Goal: Task Accomplishment & Management: Manage account settings

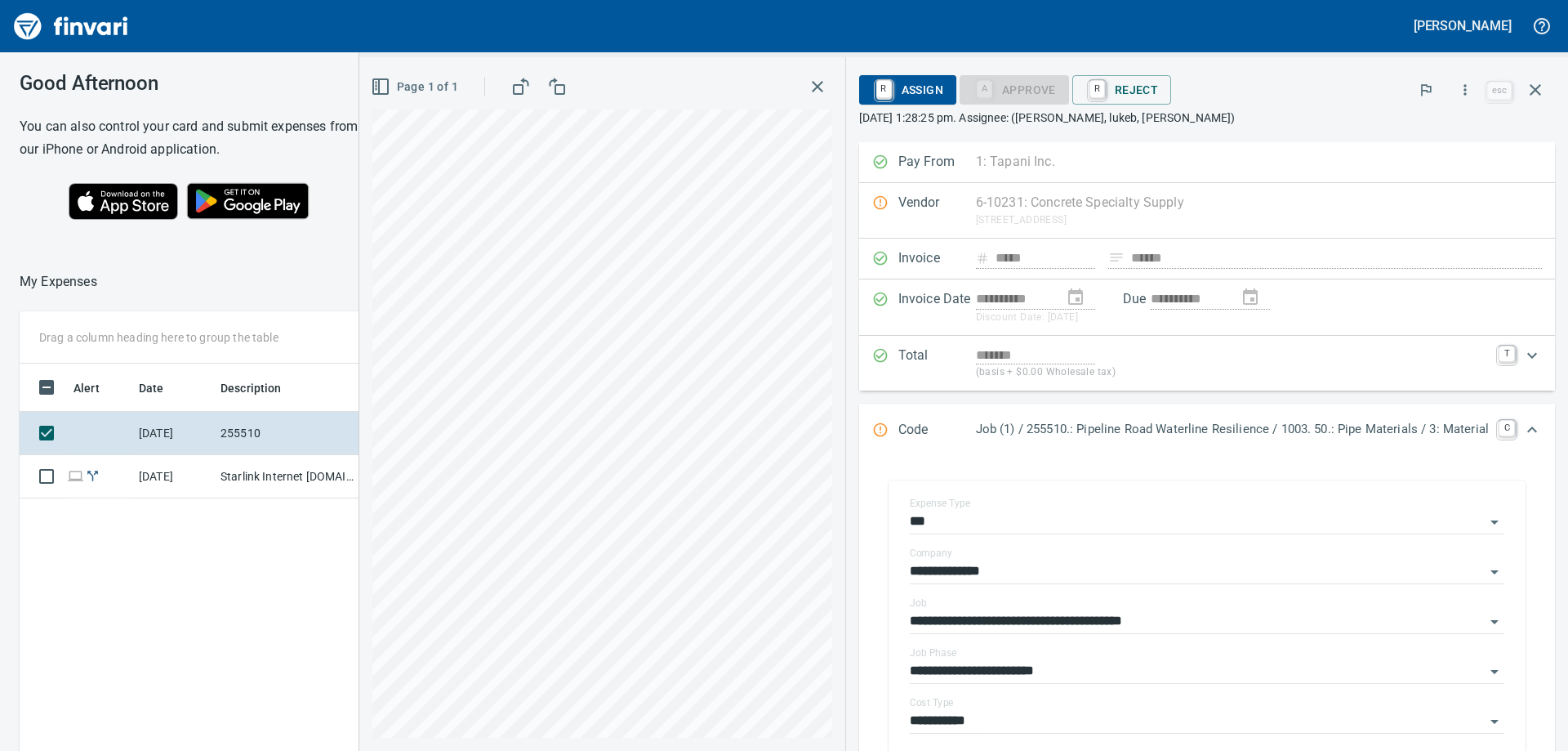
scroll to position [559, 1096]
click at [242, 481] on td "Starlink Internet [DOMAIN_NAME] CA - Pipeline" at bounding box center [287, 477] width 147 height 43
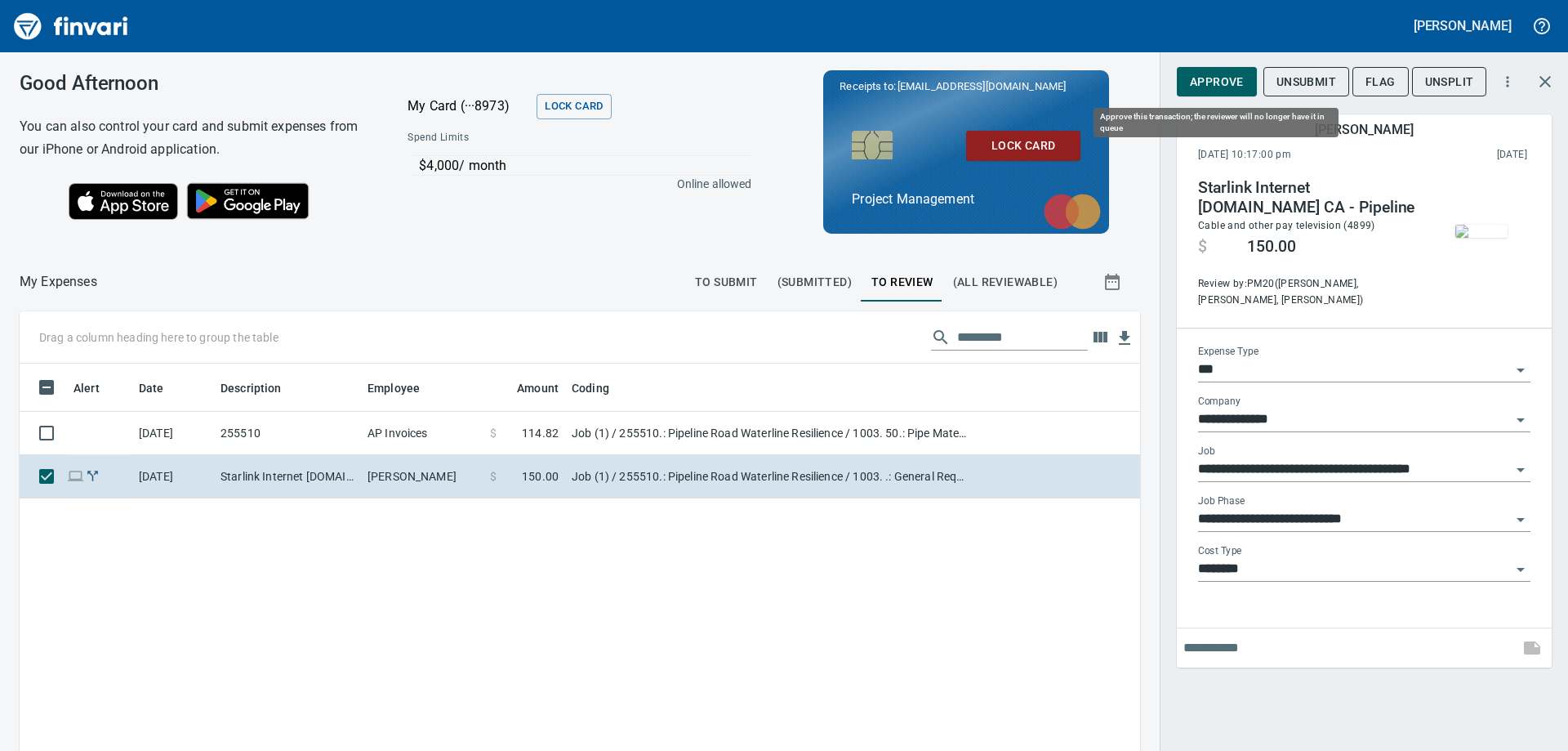
scroll to position [559, 1096]
click at [1208, 80] on span "Approve" at bounding box center [1217, 82] width 54 height 21
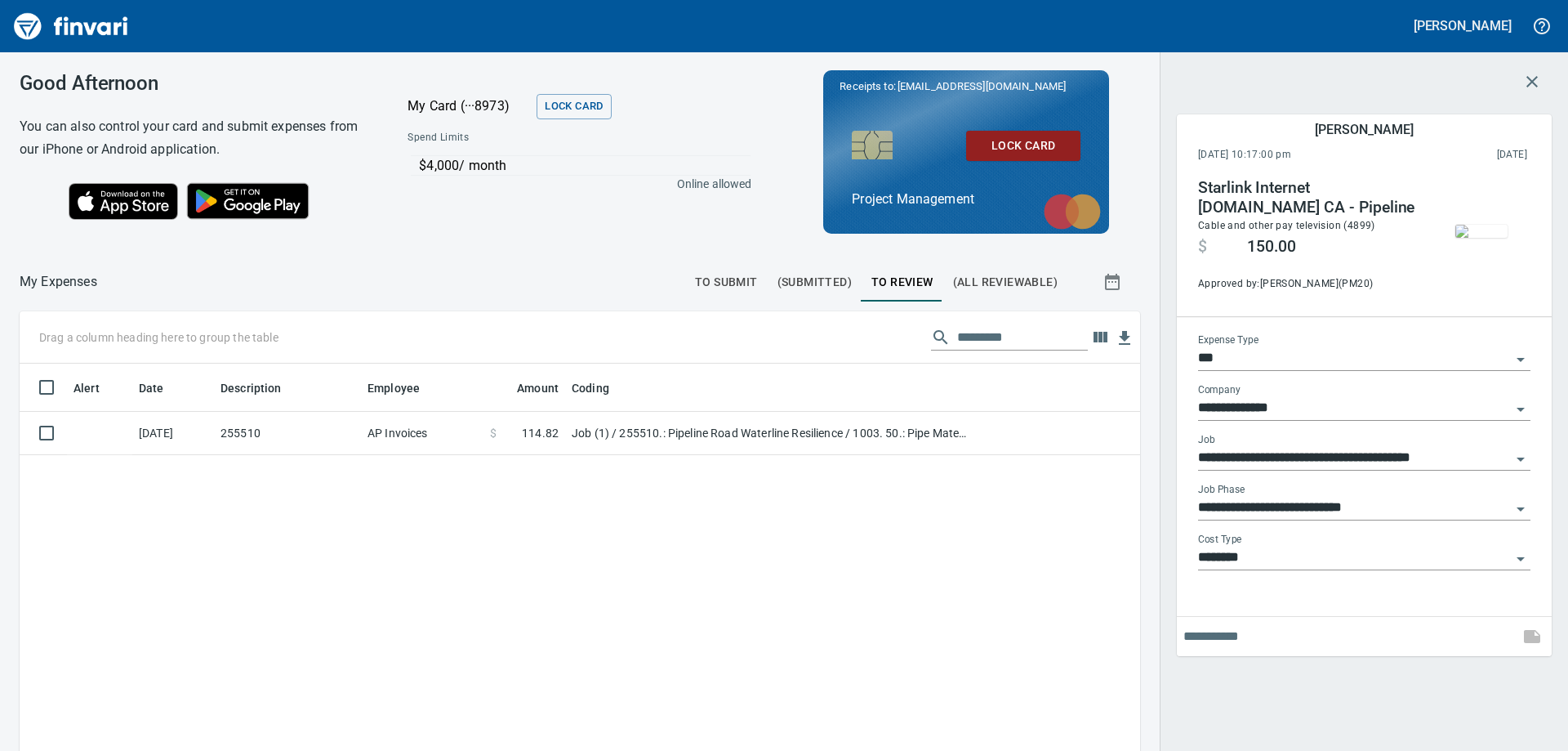
click at [808, 278] on span "(Submitted)" at bounding box center [815, 282] width 74 height 21
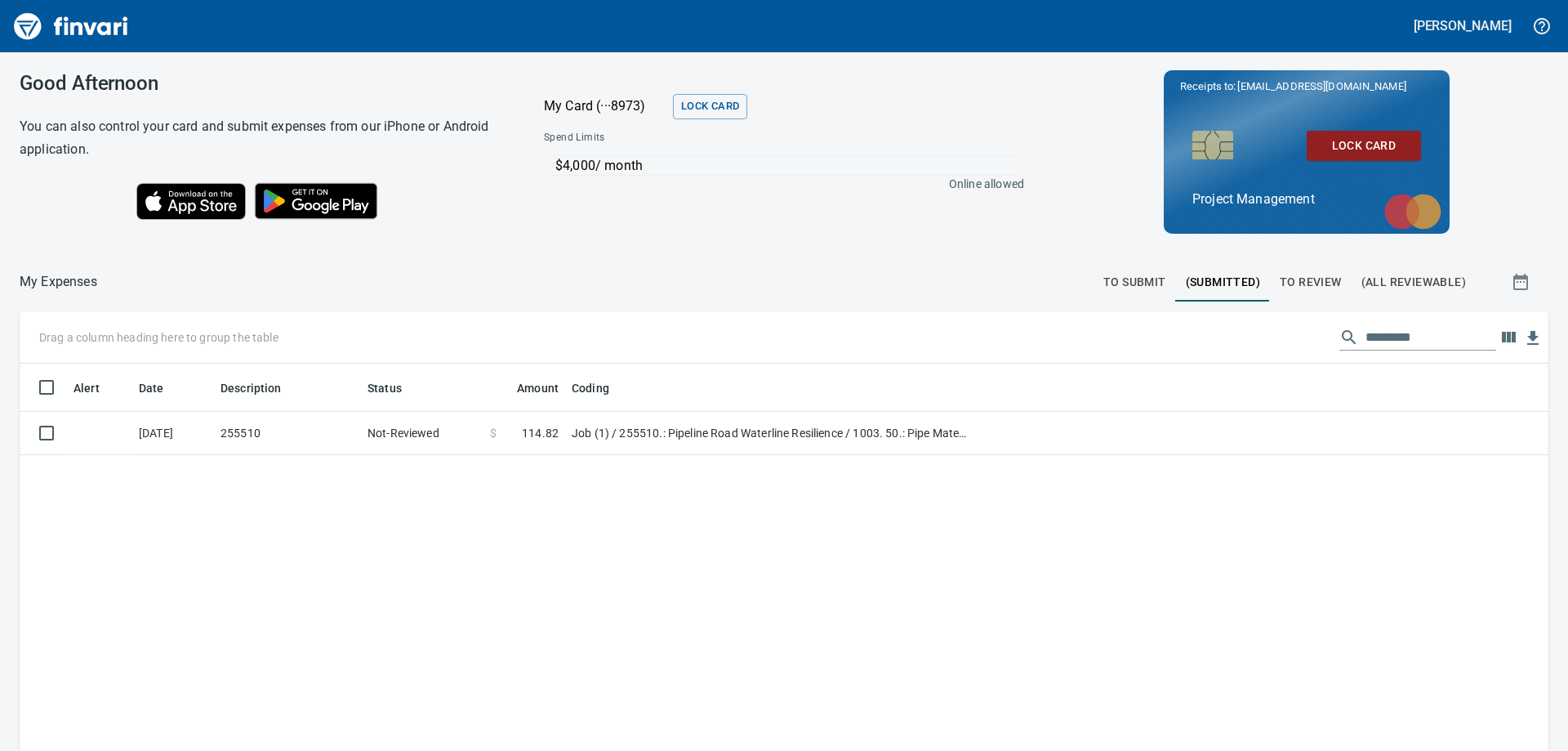
scroll to position [559, 1504]
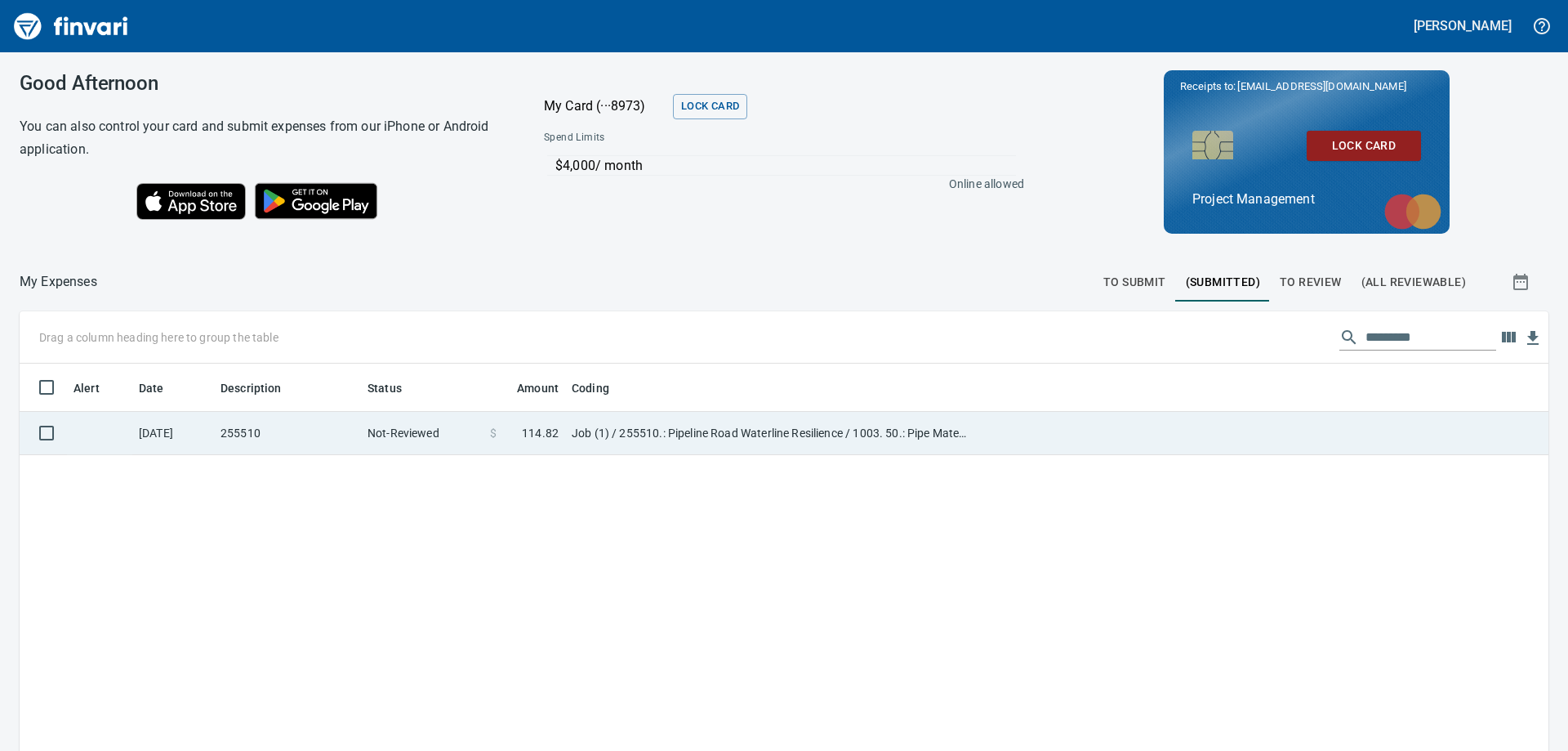
click at [792, 435] on td "Job (1) / 255510.: Pipeline Road Waterline Resilience / 1003. 50.: Pipe Materia…" at bounding box center [769, 433] width 408 height 43
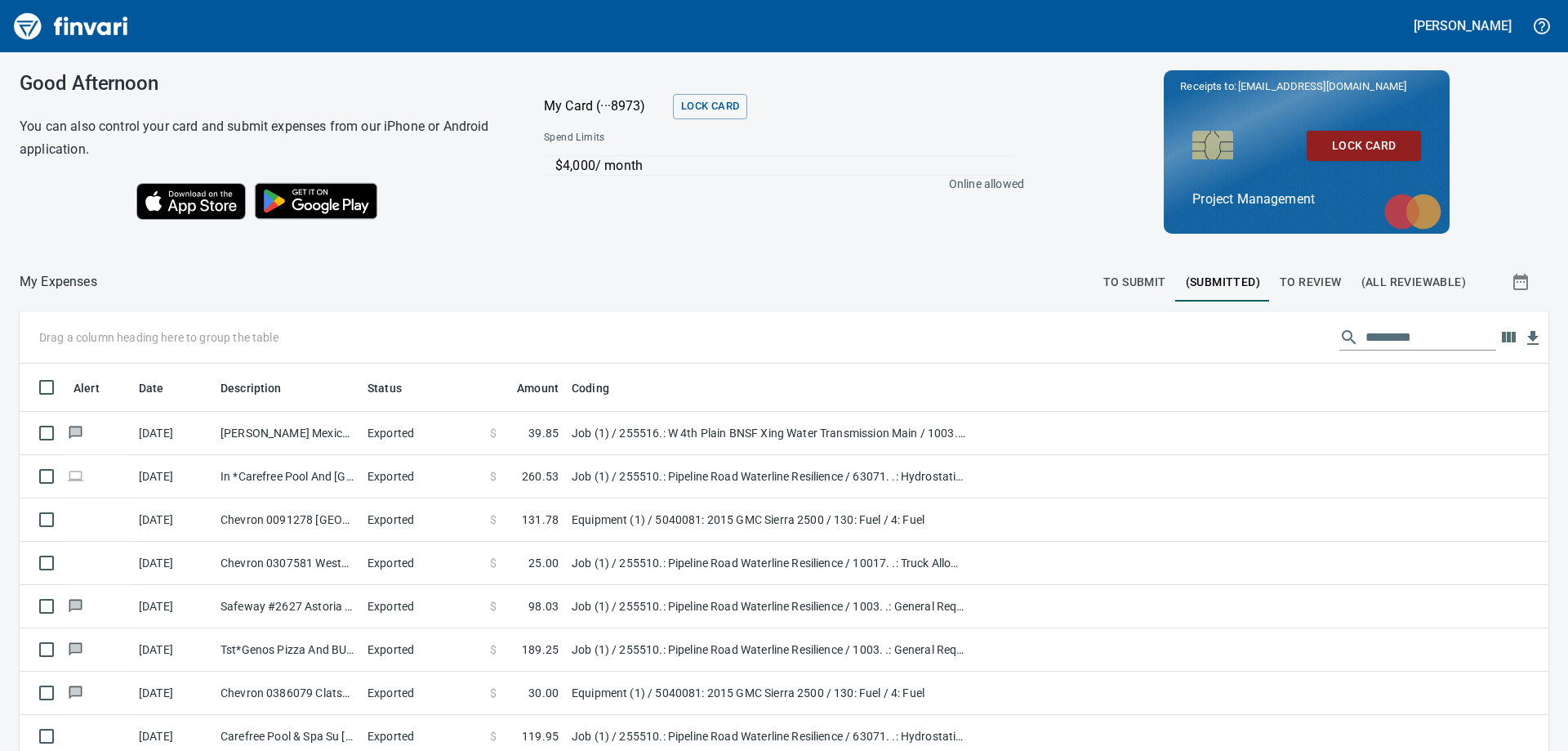
scroll to position [559, 1492]
click at [511, 434] on span at bounding box center [512, 433] width 32 height 17
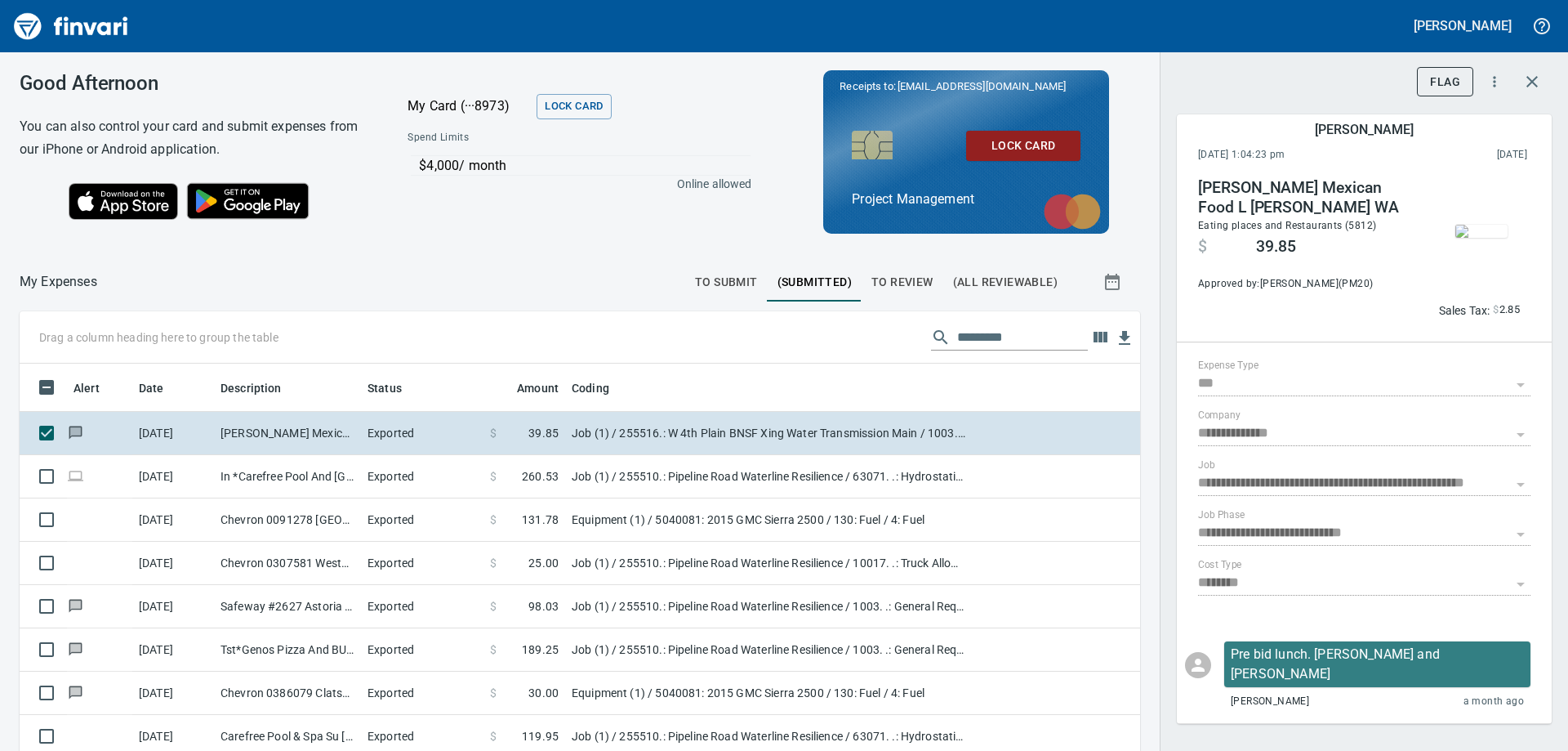
scroll to position [559, 1084]
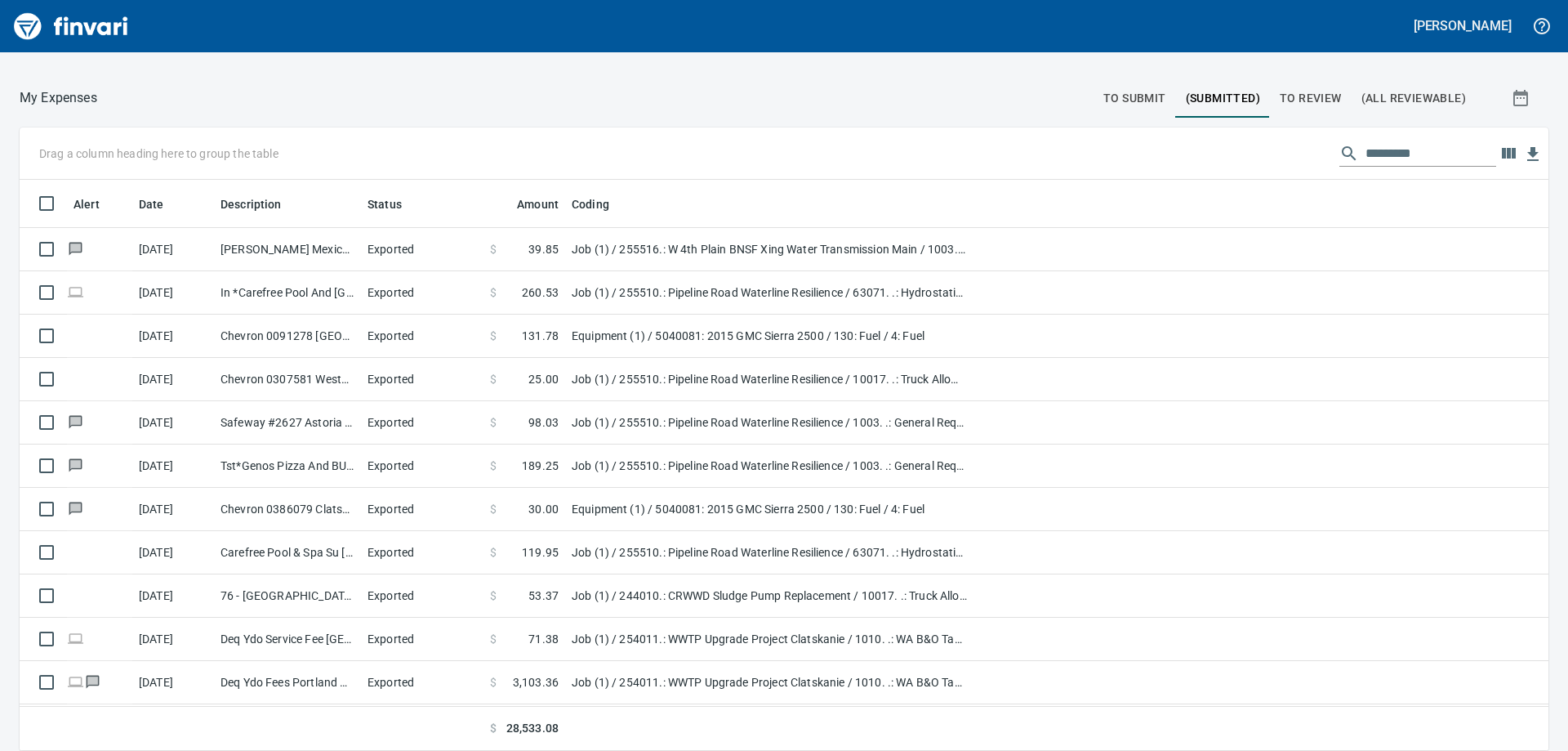
click at [1104, 96] on span "To Submit" at bounding box center [1135, 98] width 63 height 21
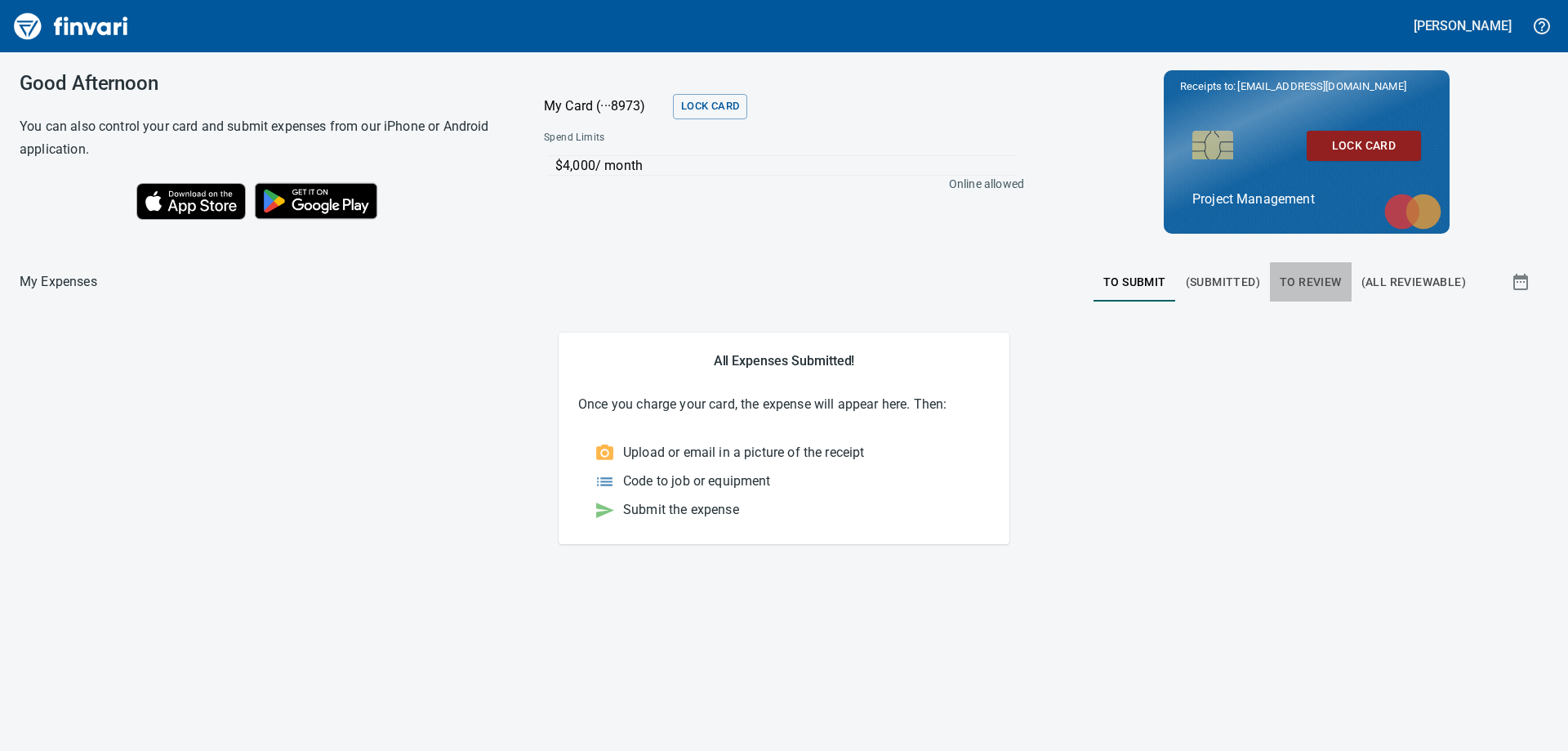
click at [1321, 277] on span "To Review" at bounding box center [1311, 282] width 62 height 21
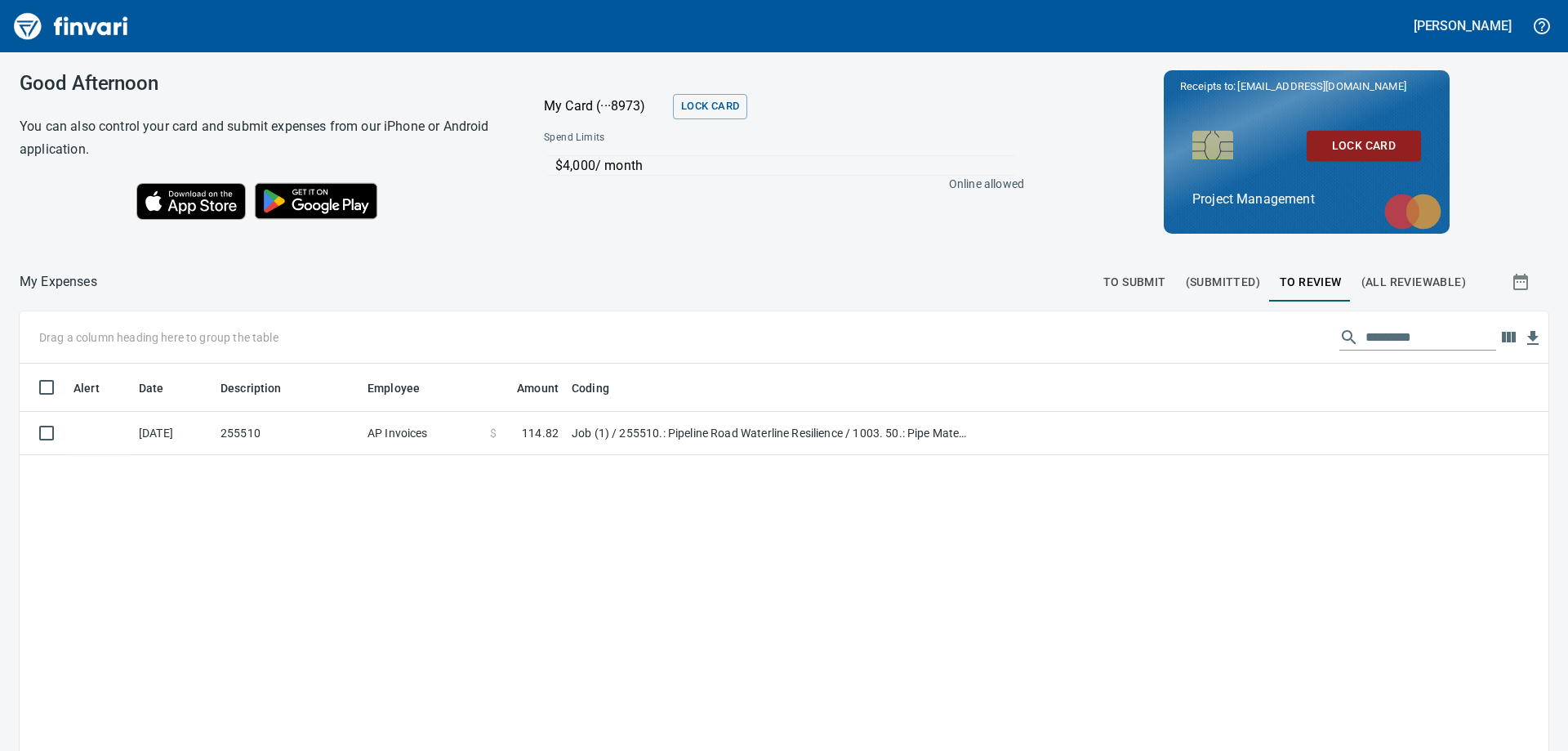
scroll to position [559, 1504]
click at [1186, 273] on span "(Submitted)" at bounding box center [1223, 282] width 74 height 21
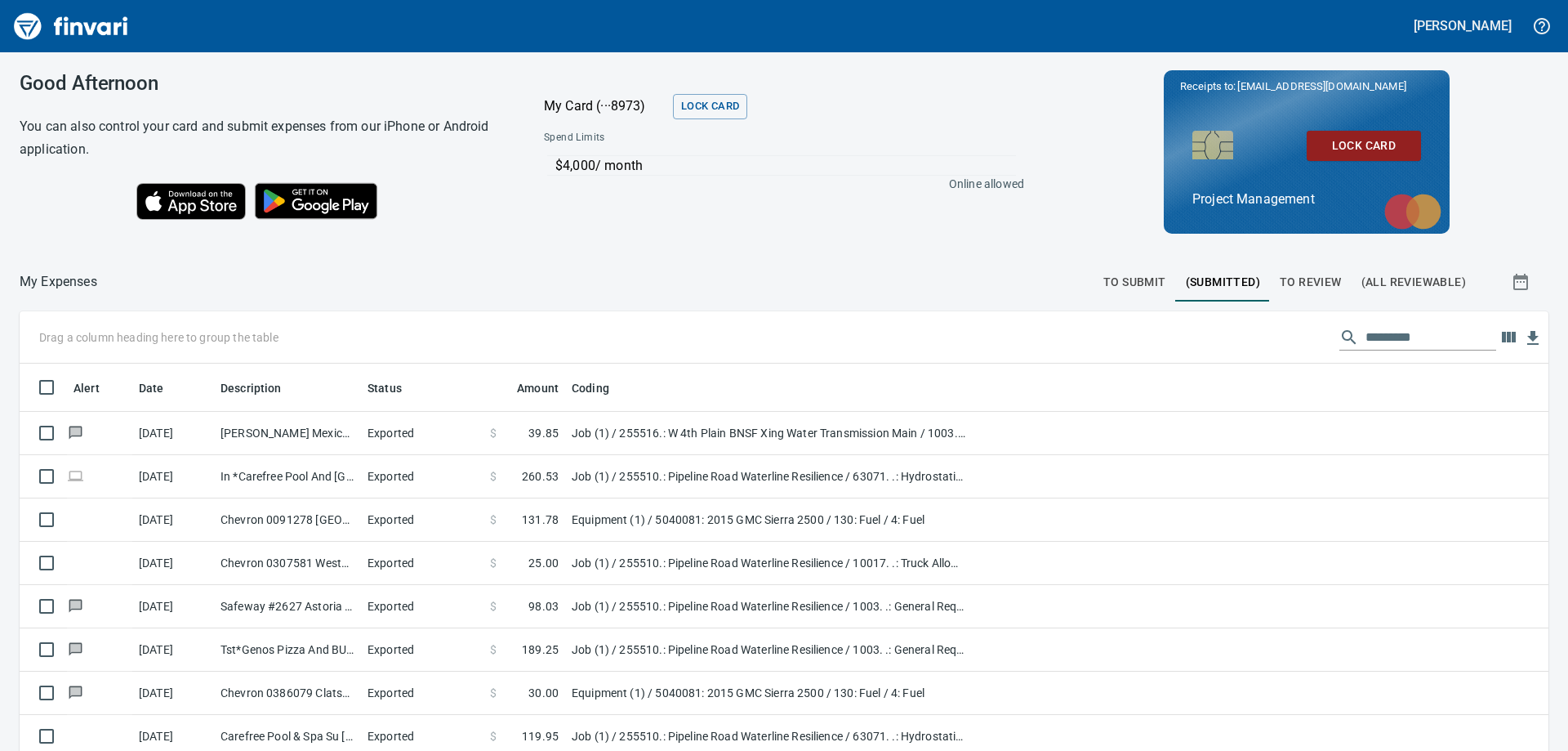
scroll to position [559, 1492]
click at [1437, 272] on span "(All Reviewable)" at bounding box center [1414, 282] width 105 height 21
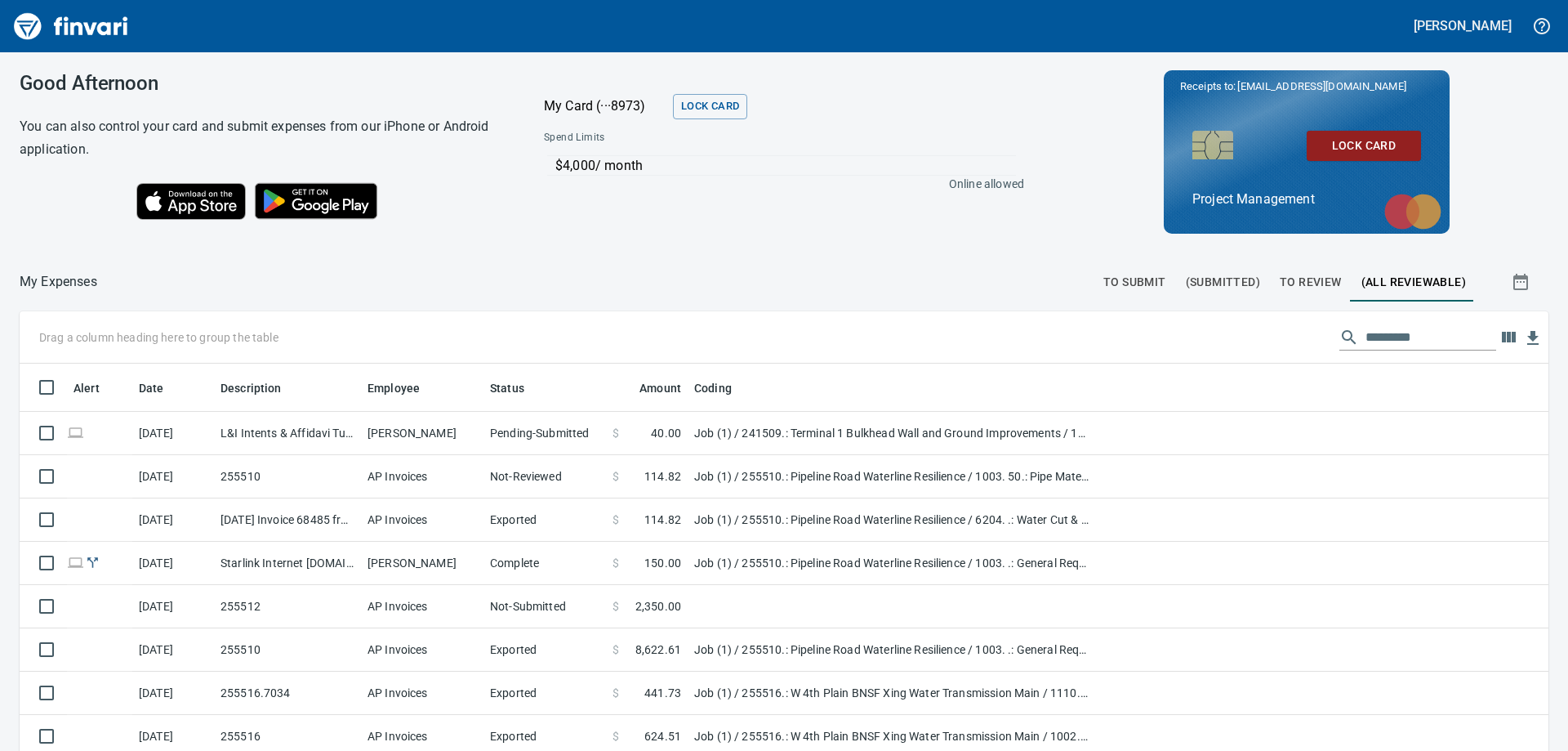
scroll to position [559, 1492]
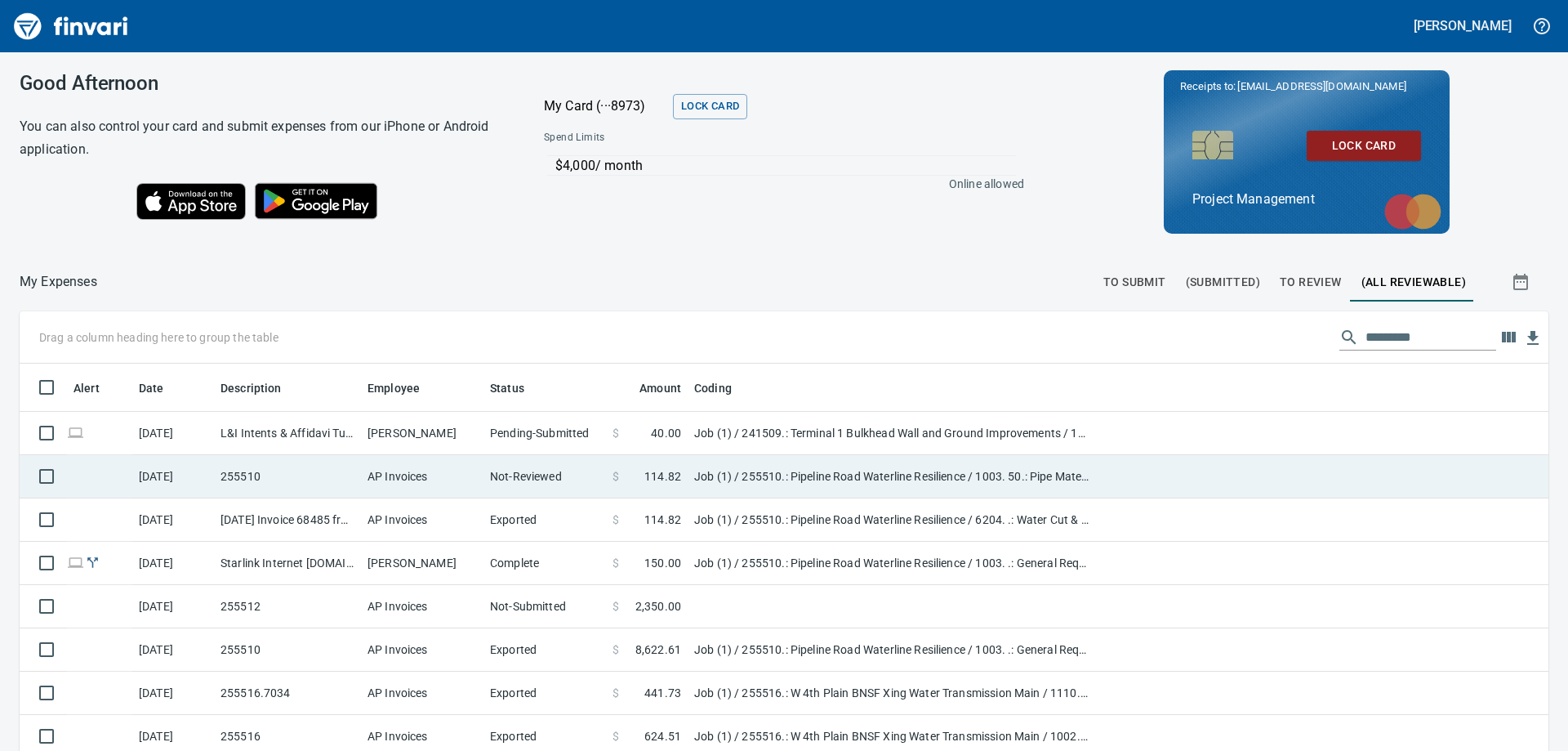
click at [833, 474] on td "Job (1) / 255510.: Pipeline Road Waterline Resilience / 1003. 50.: Pipe Materia…" at bounding box center [892, 477] width 408 height 43
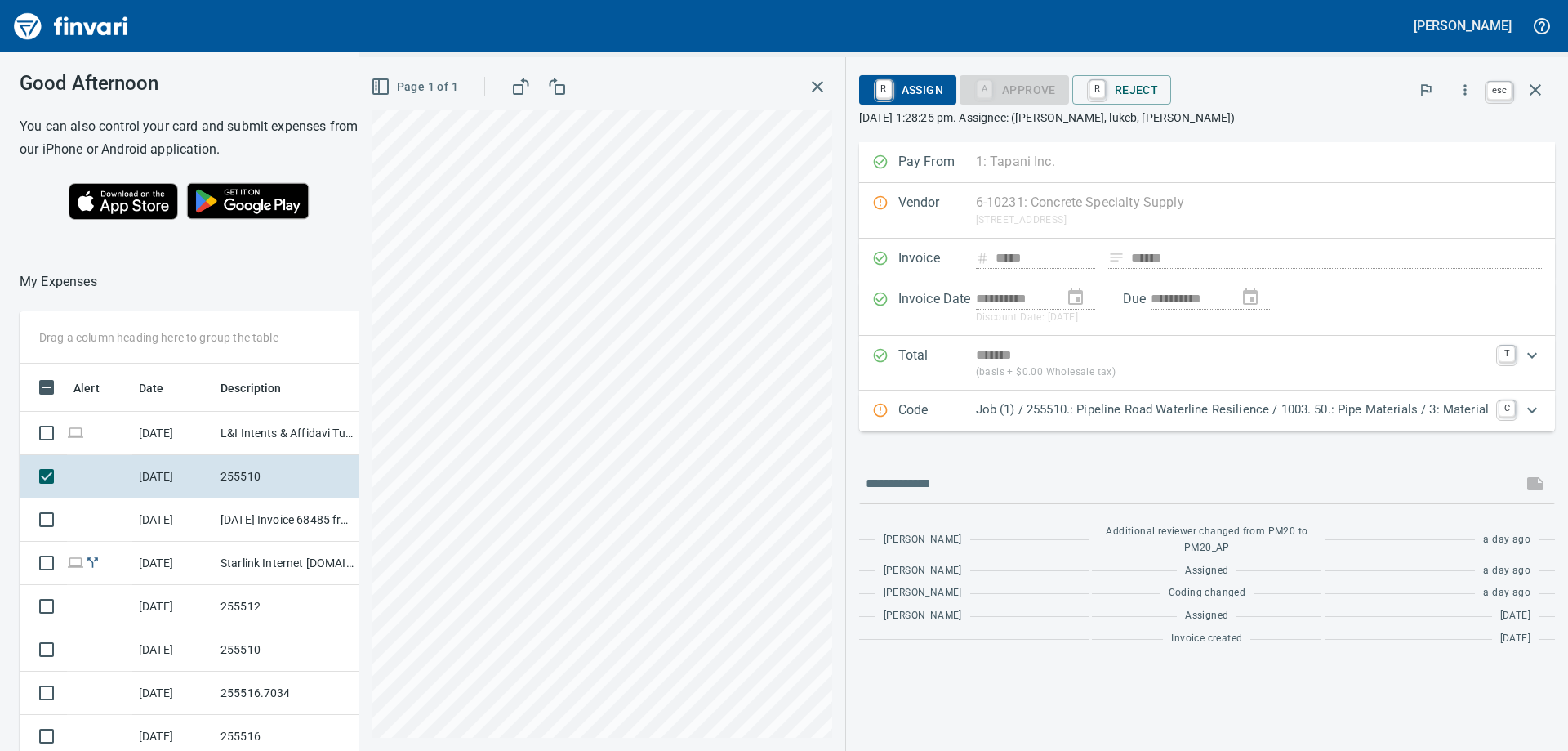
scroll to position [559, 1084]
click at [1538, 87] on icon "button" at bounding box center [1536, 90] width 12 height 12
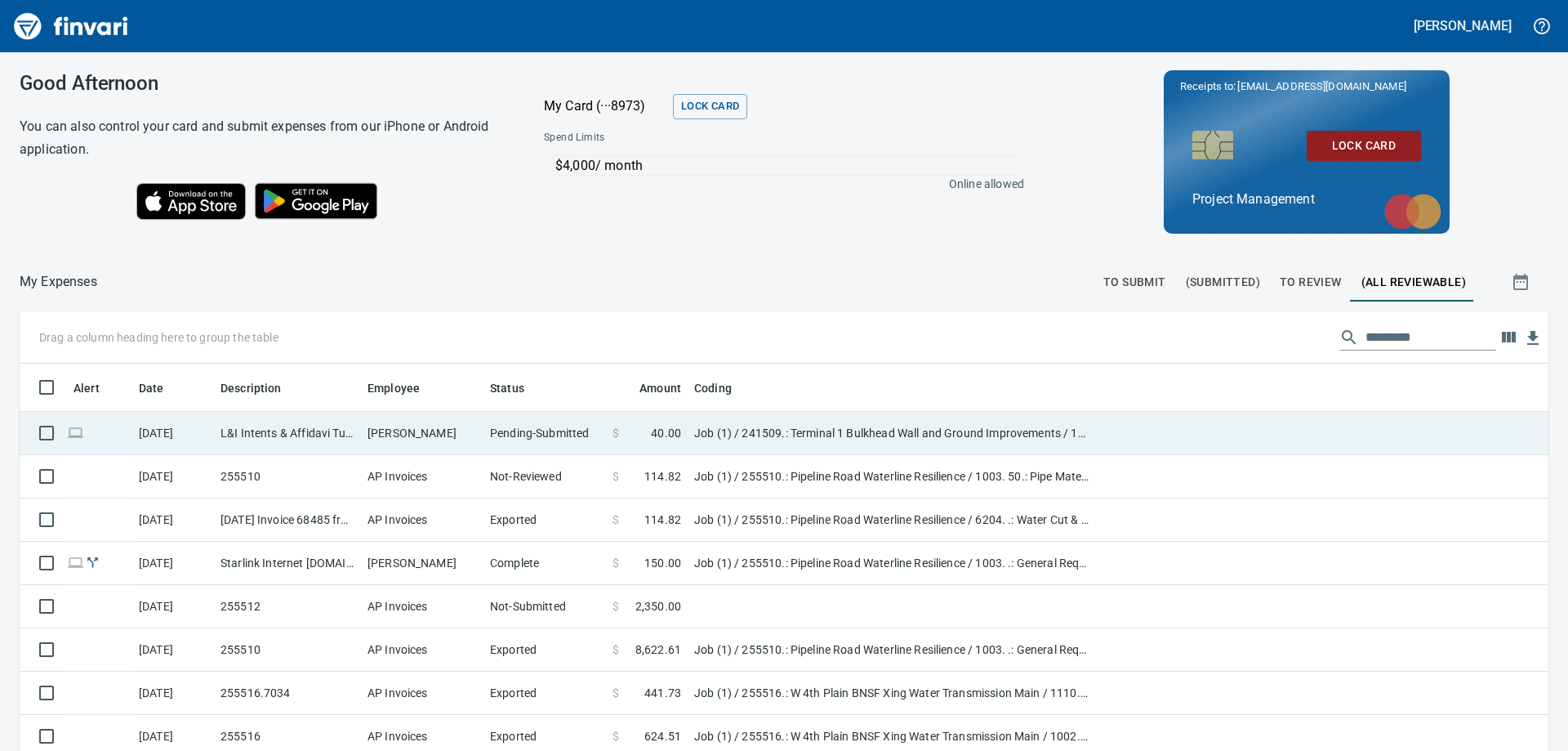
scroll to position [559, 1492]
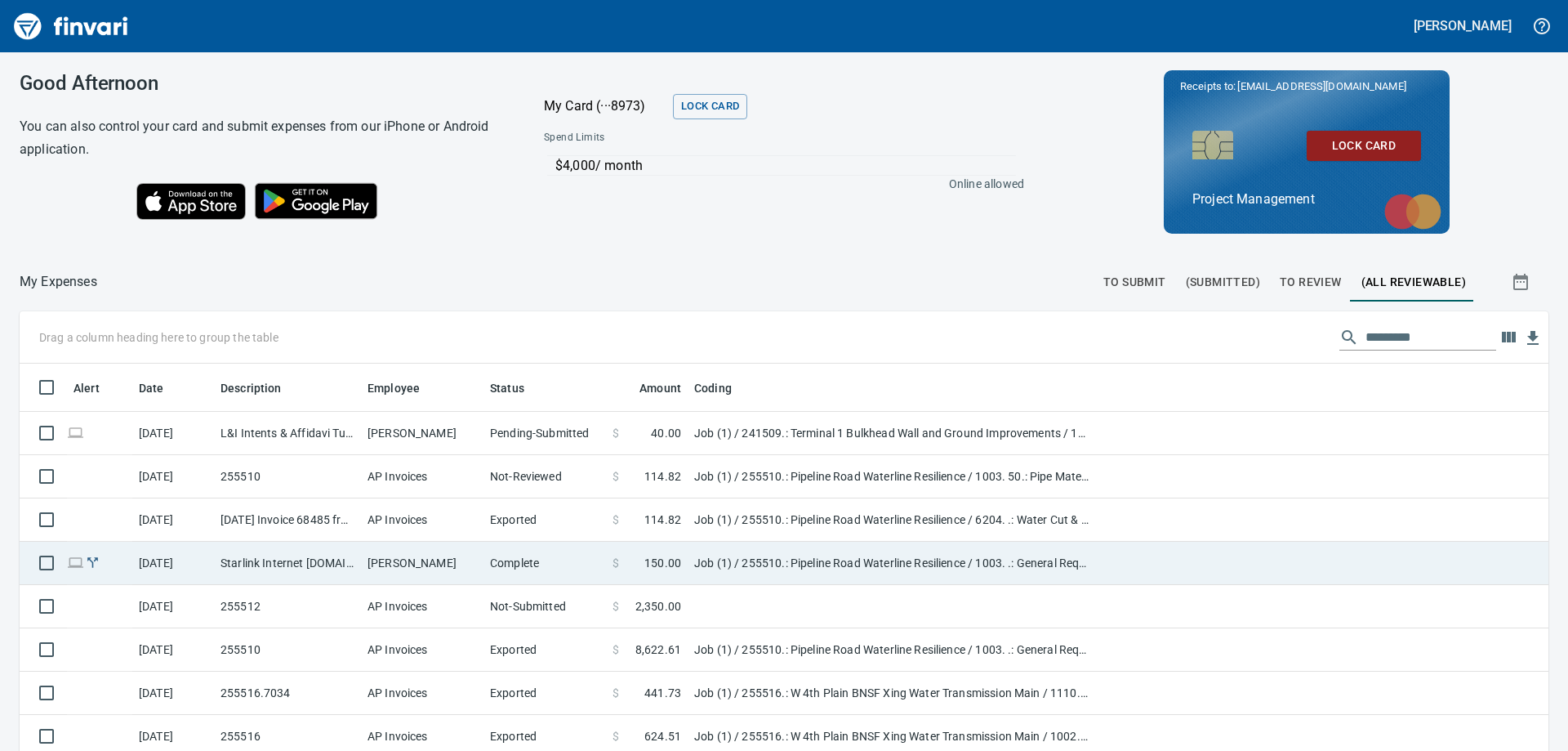
click at [732, 555] on td "Job (1) / 255510.: Pipeline Road Waterline Resilience / 1003. .: General Requir…" at bounding box center [892, 564] width 408 height 43
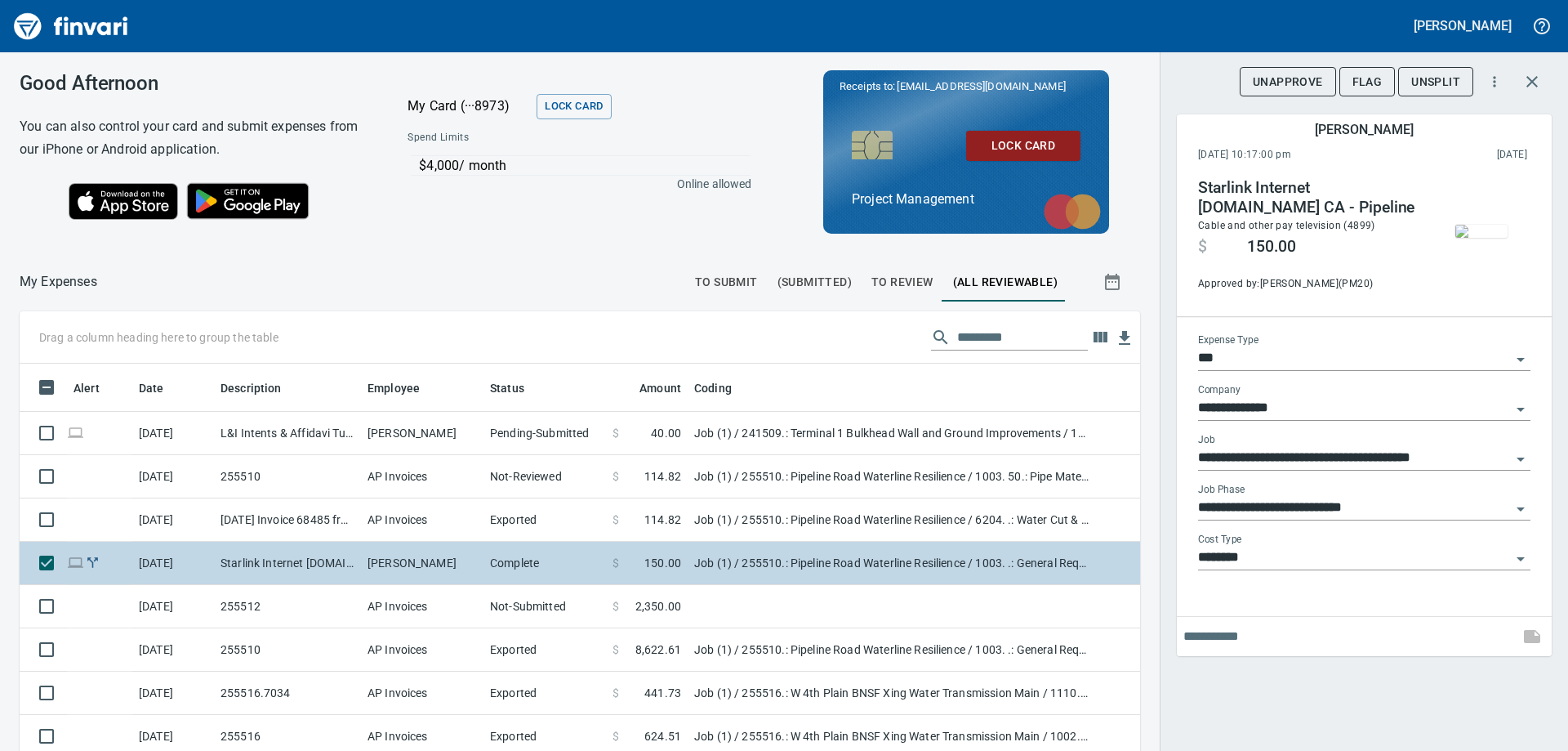
scroll to position [559, 1084]
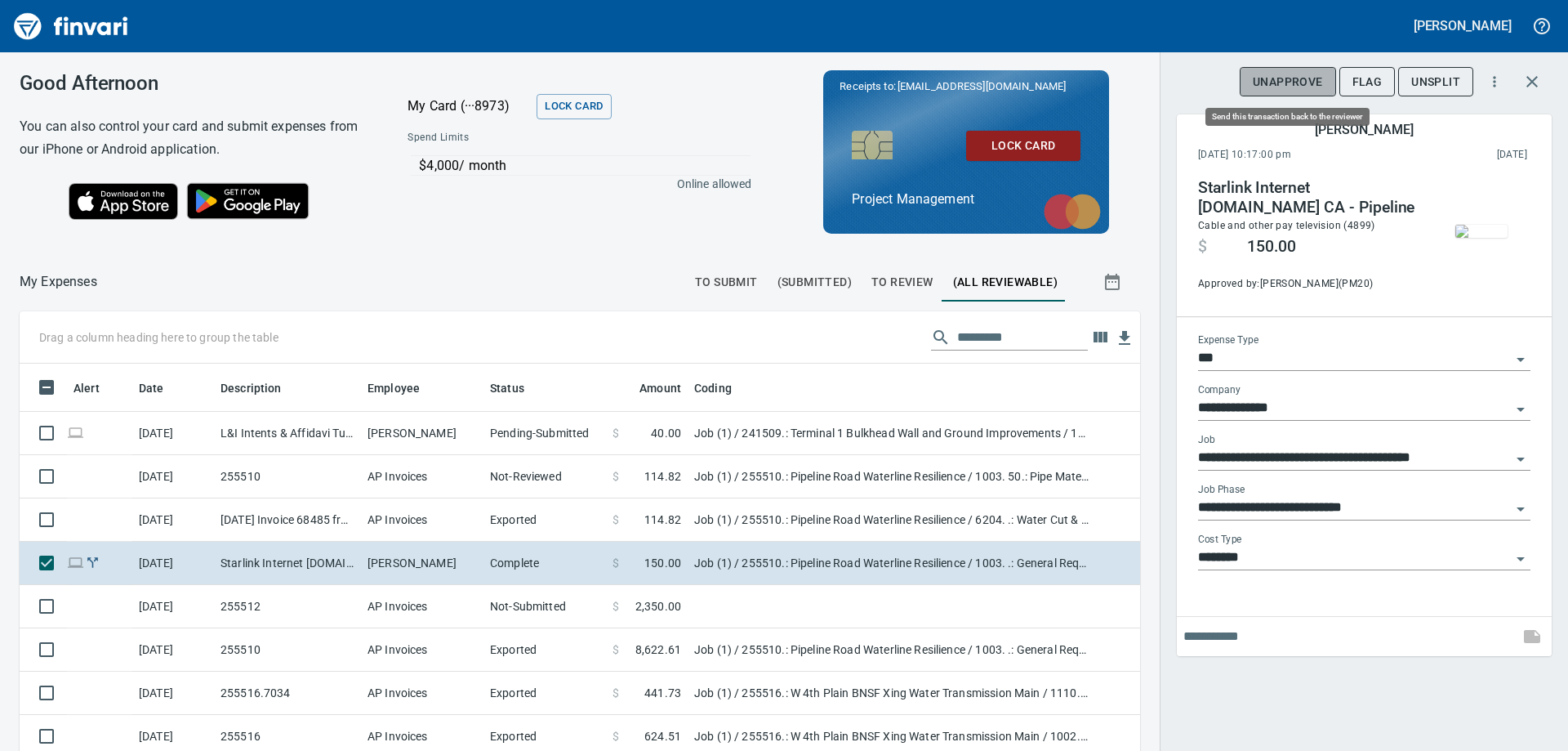
click at [1288, 78] on span "UnApprove" at bounding box center [1288, 82] width 70 height 21
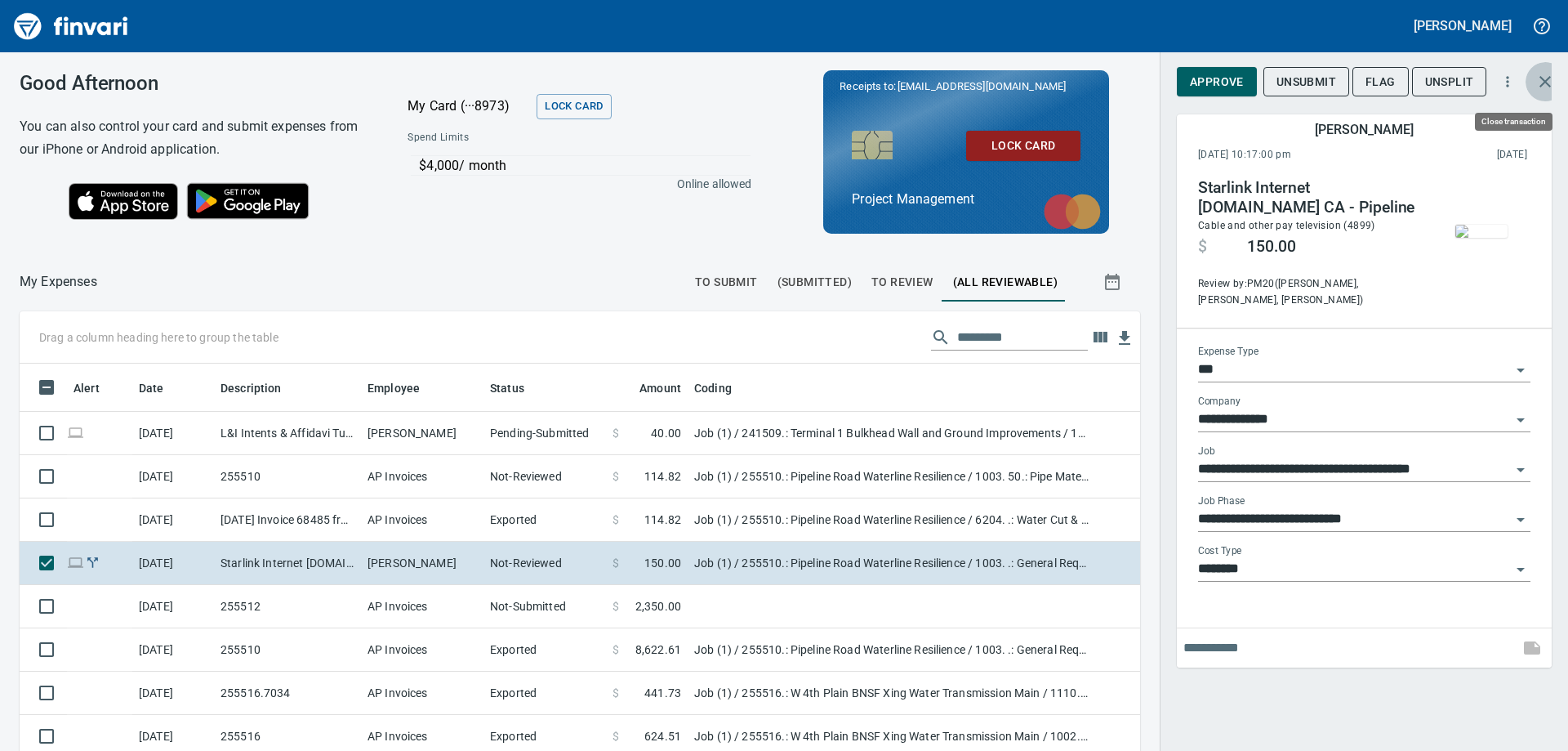
click at [1549, 78] on icon "button" at bounding box center [1546, 82] width 12 height 12
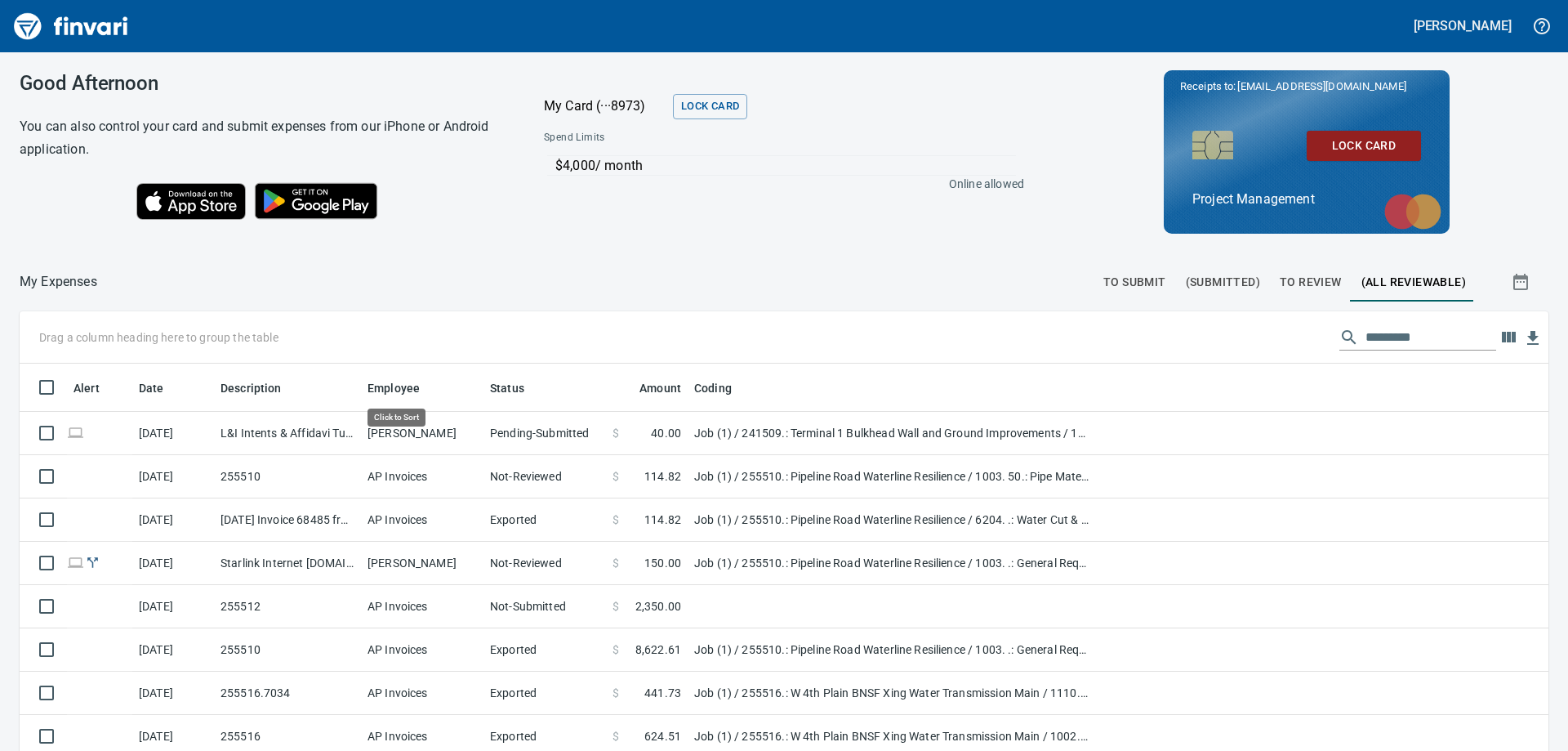
scroll to position [559, 1492]
click at [1207, 281] on span "(Submitted)" at bounding box center [1223, 282] width 74 height 21
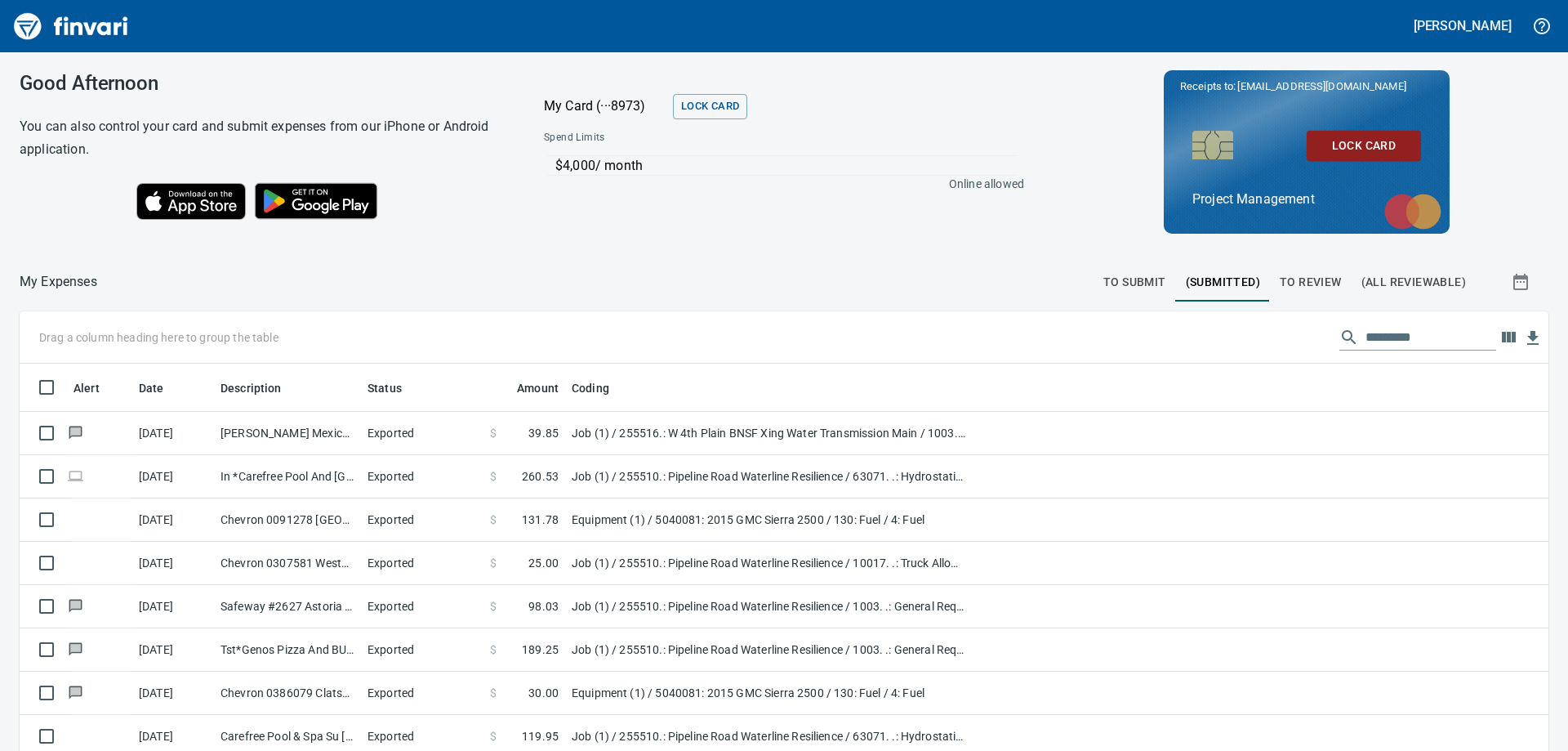
scroll to position [559, 1492]
click at [1294, 281] on span "To Review" at bounding box center [1311, 282] width 62 height 21
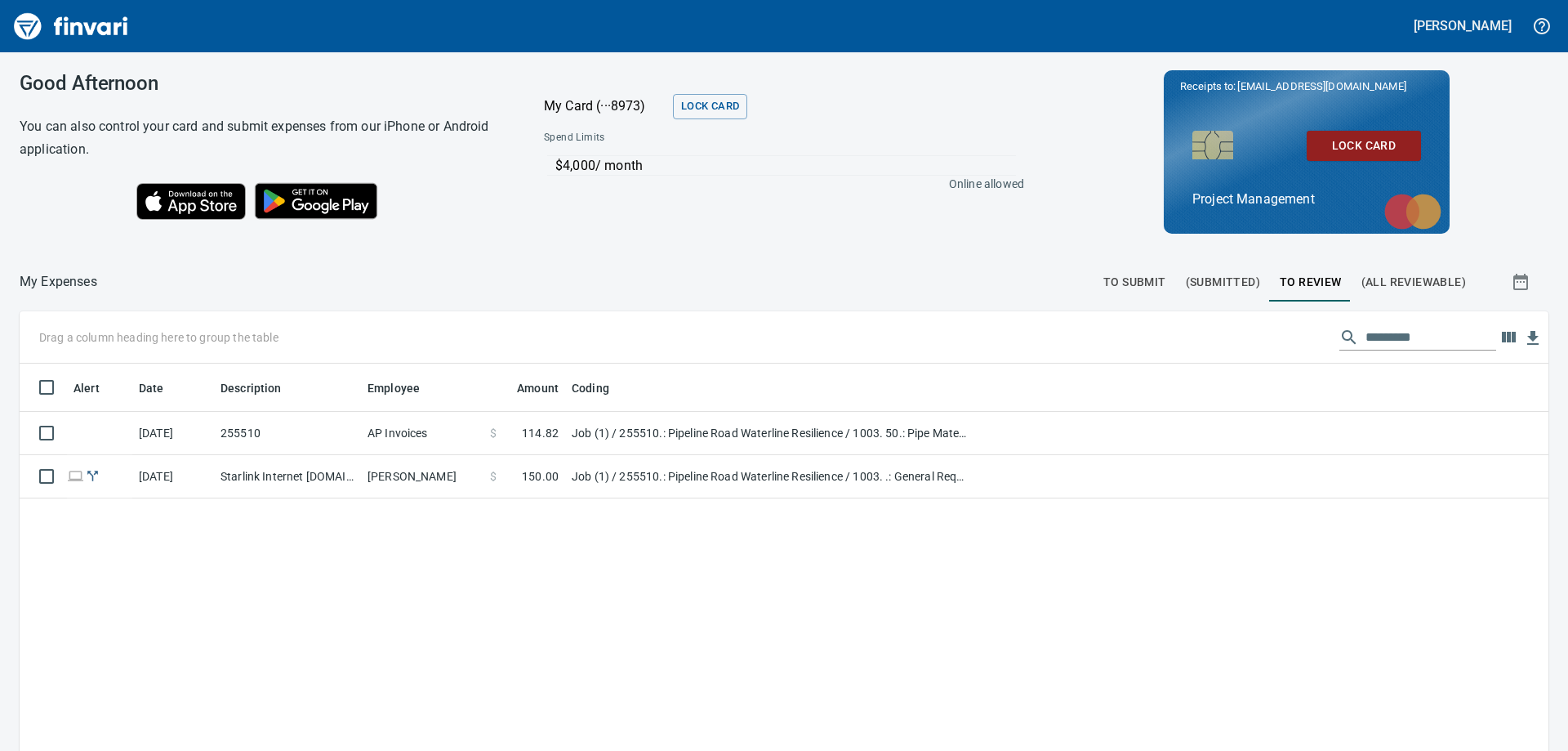
scroll to position [559, 1504]
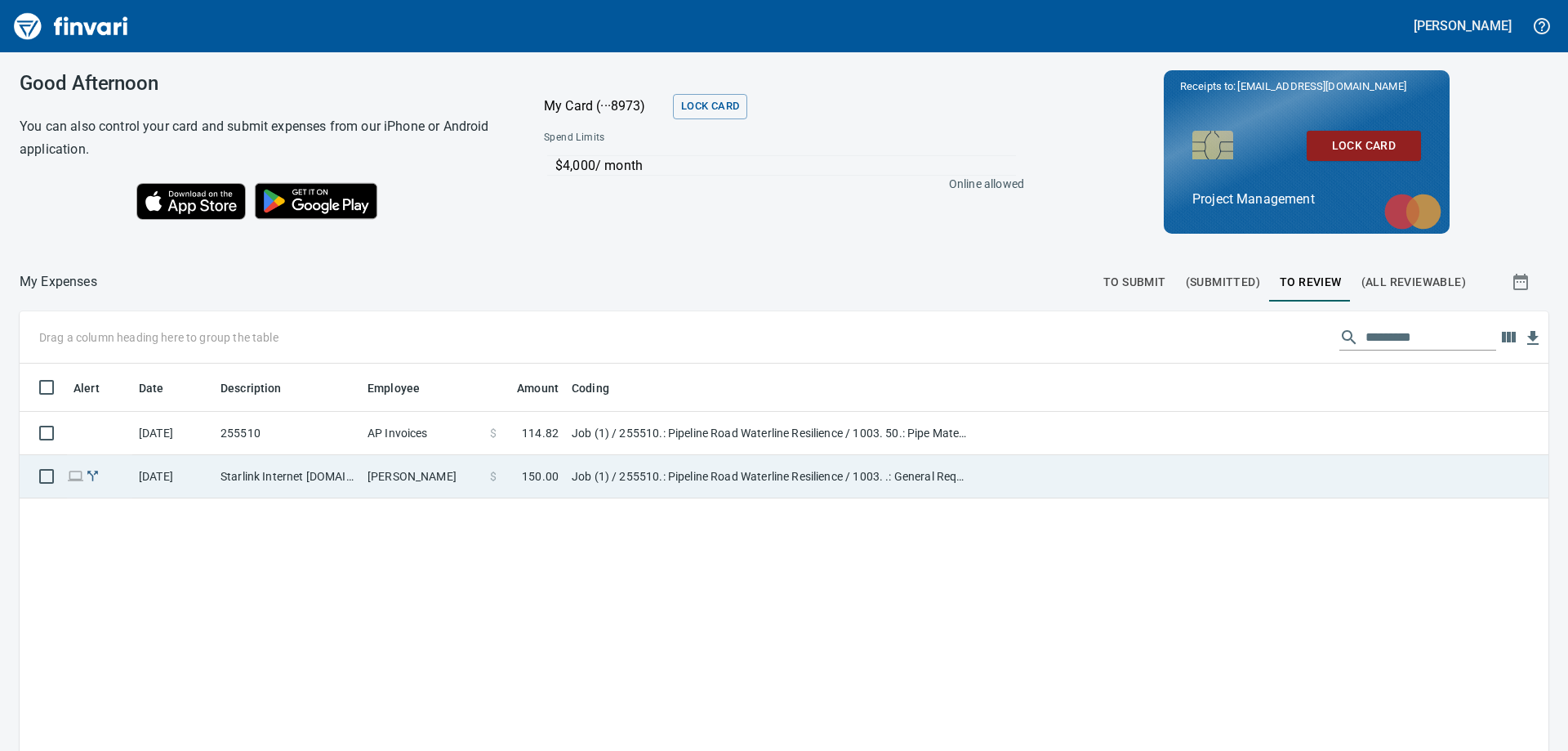
click at [662, 479] on td "Job (1) / 255510.: Pipeline Road Waterline Resilience / 1003. .: General Requir…" at bounding box center [769, 477] width 408 height 43
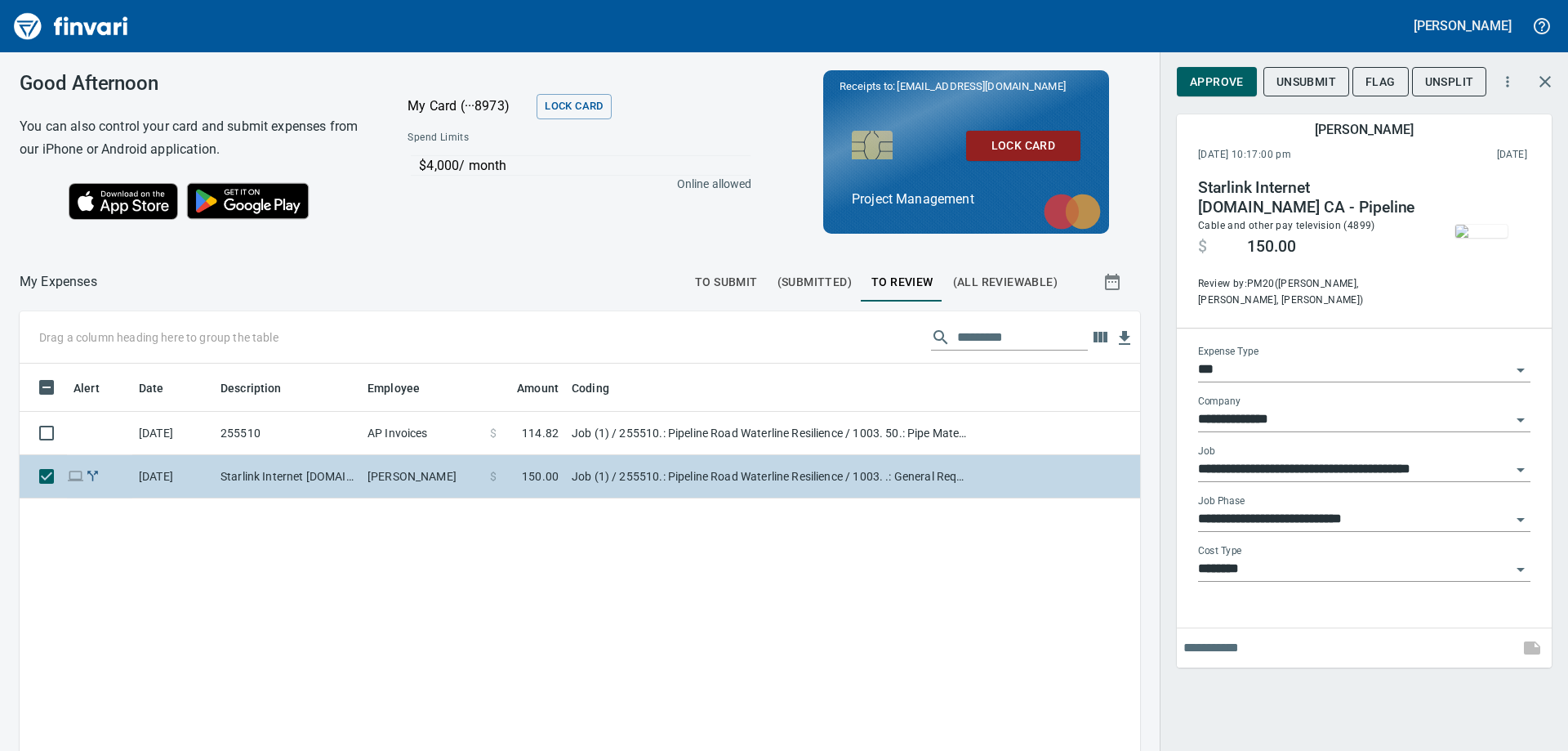
scroll to position [559, 1096]
